Goal: Find specific page/section: Find specific page/section

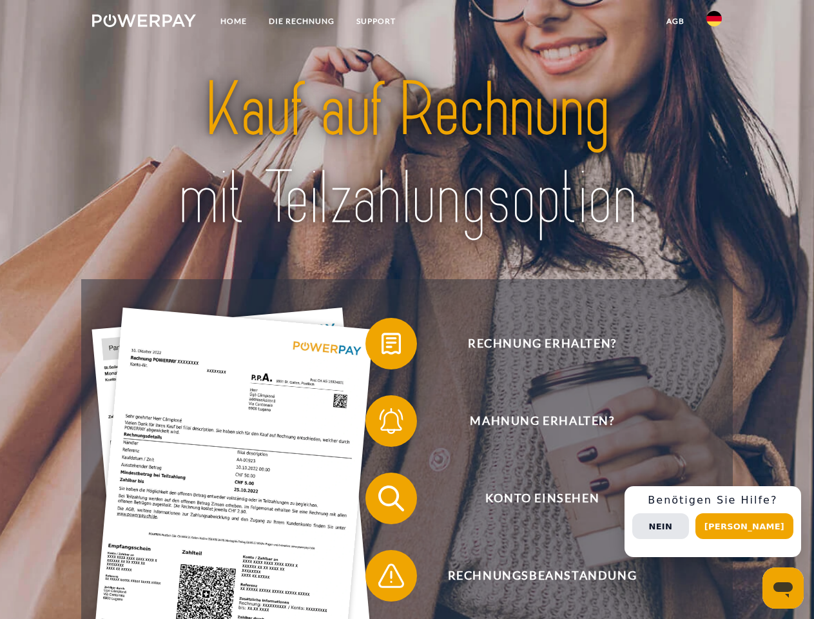
click at [144, 23] on img at bounding box center [144, 20] width 104 height 13
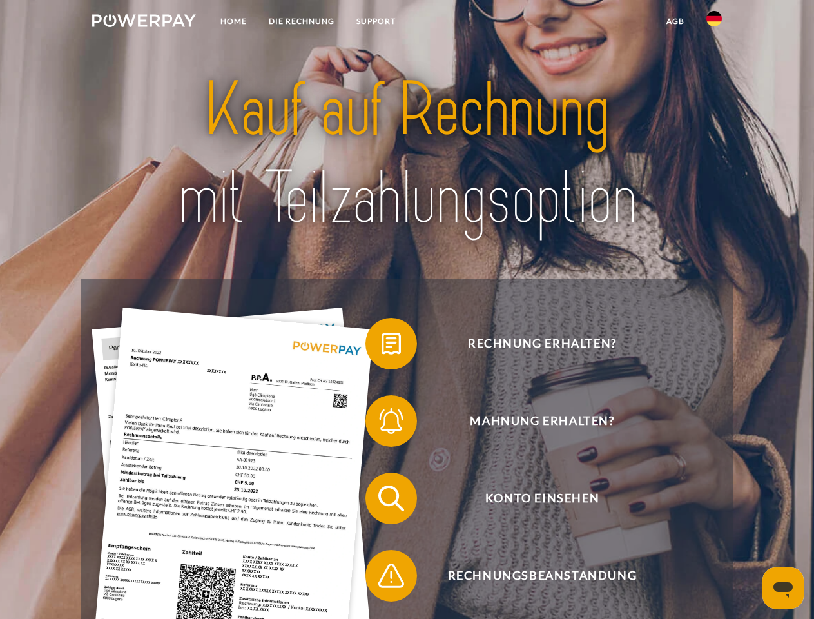
click at [714, 23] on img at bounding box center [714, 18] width 15 height 15
click at [675, 21] on link "agb" at bounding box center [676, 21] width 40 height 23
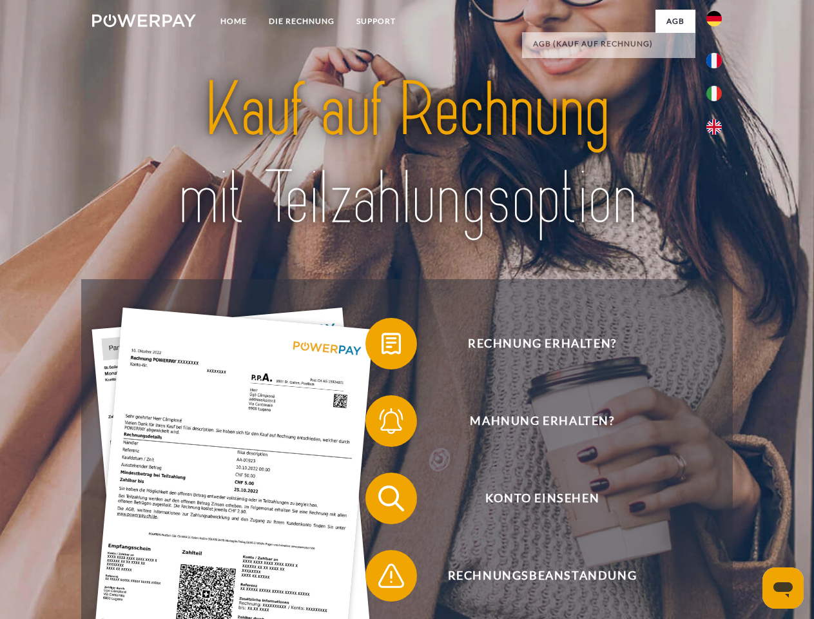
click at [382, 346] on span at bounding box center [372, 343] width 64 height 64
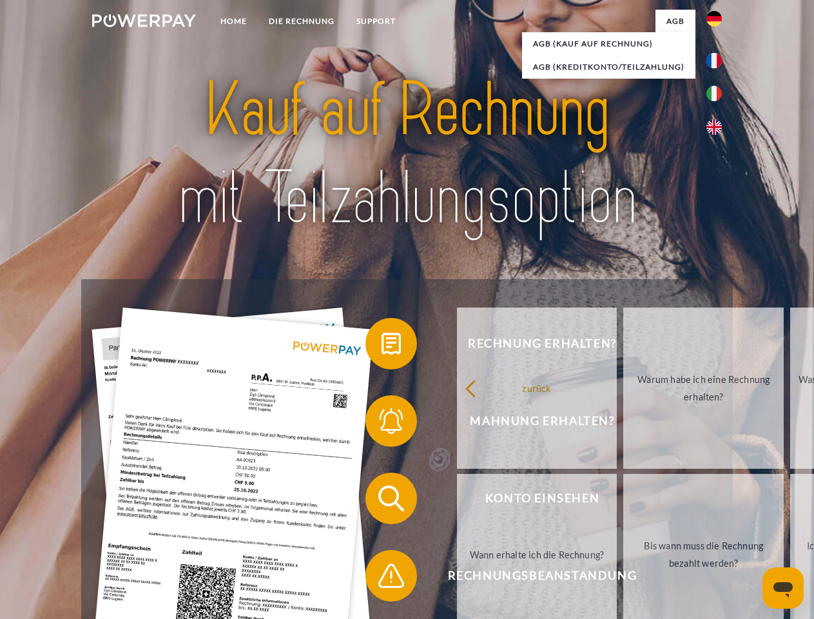
click at [457, 424] on link "zurück" at bounding box center [537, 388] width 161 height 161
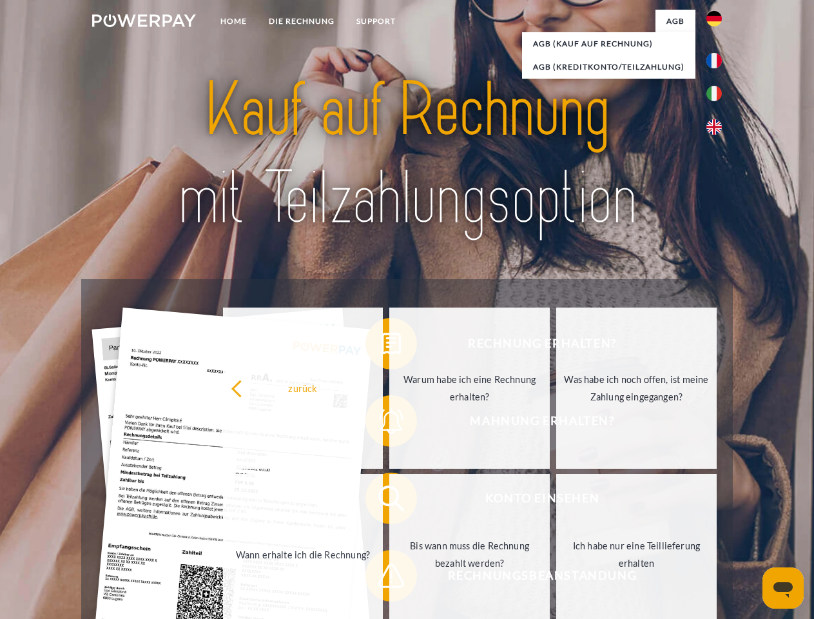
click at [382, 501] on div "zurück Warum habe ich eine Rechnung erhalten? Was habe ich noch offen, ist mein…" at bounding box center [470, 471] width 521 height 333
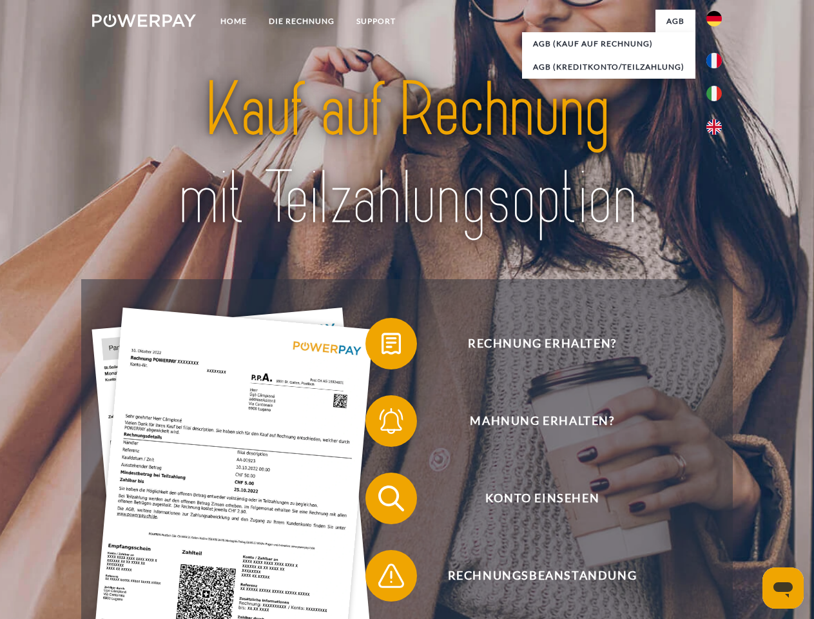
click at [382, 578] on span at bounding box center [372, 576] width 64 height 64
click at [718, 522] on div "Rechnung erhalten? Mahnung erhalten? Konto einsehen" at bounding box center [406, 537] width 651 height 516
click at [686, 524] on span "Konto einsehen" at bounding box center [542, 499] width 316 height 52
click at [749, 526] on header "Home DIE RECHNUNG SUPPORT" at bounding box center [407, 445] width 814 height 890
